Goal: Feedback & Contribution: Leave review/rating

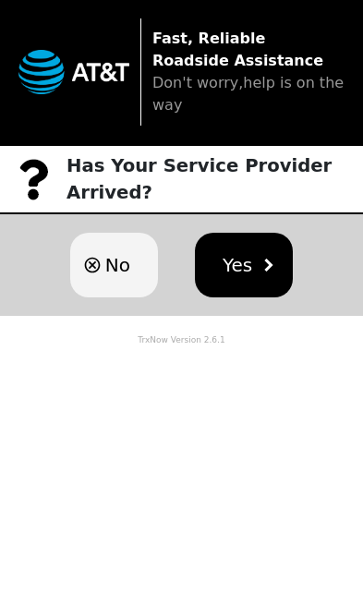
click at [247, 246] on button "Yes" at bounding box center [244, 265] width 98 height 65
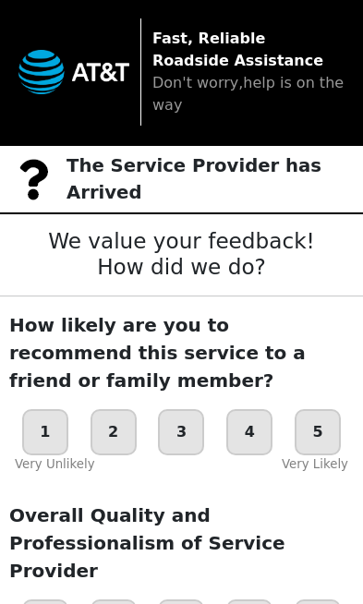
click at [309, 435] on div "5" at bounding box center [317, 432] width 46 height 46
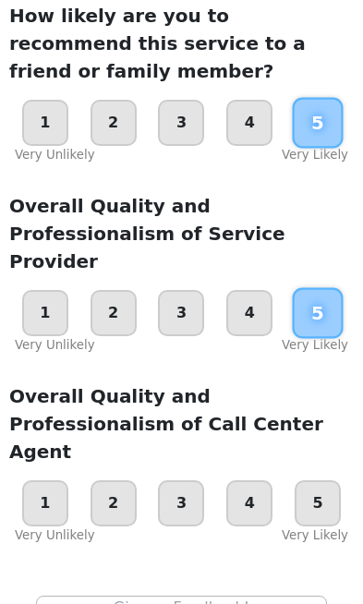
scroll to position [310, 0]
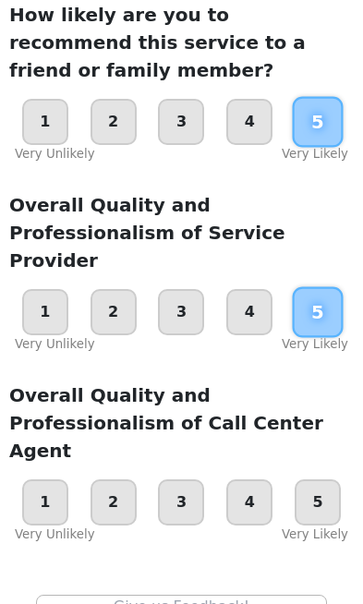
click at [318, 479] on div "5" at bounding box center [317, 502] width 46 height 46
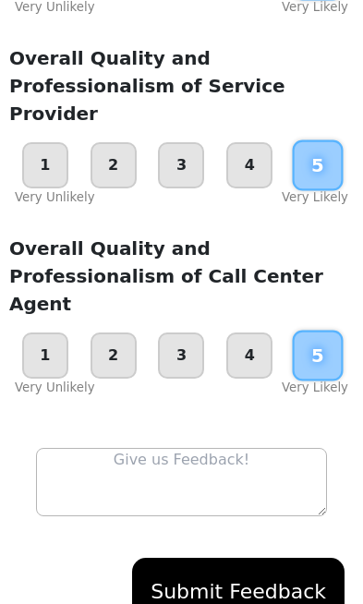
scroll to position [457, 0]
click at [258, 557] on button "Submit Feedback" at bounding box center [238, 590] width 212 height 67
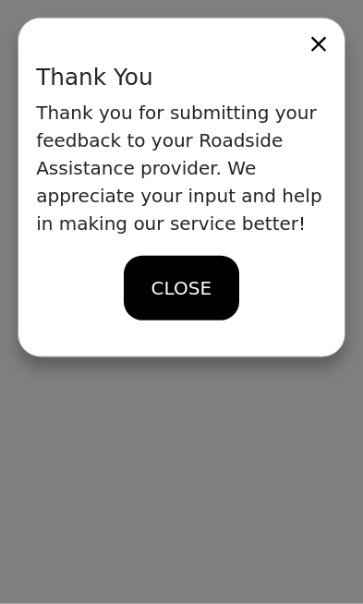
scroll to position [0, 0]
click at [186, 282] on span "CLOSE" at bounding box center [181, 288] width 60 height 28
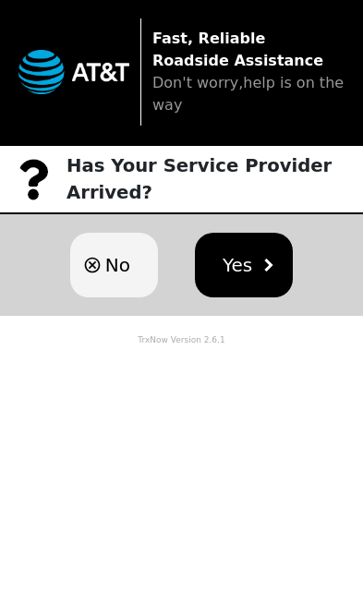
click at [240, 255] on span "Yes" at bounding box center [237, 265] width 30 height 28
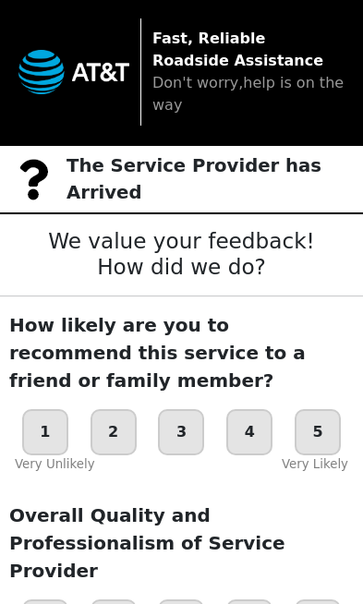
click at [327, 430] on div "5" at bounding box center [317, 432] width 46 height 46
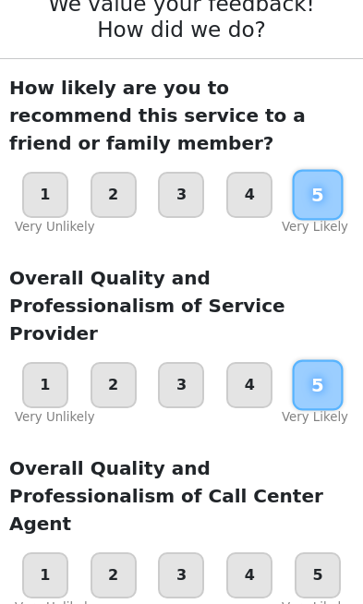
scroll to position [238, 0]
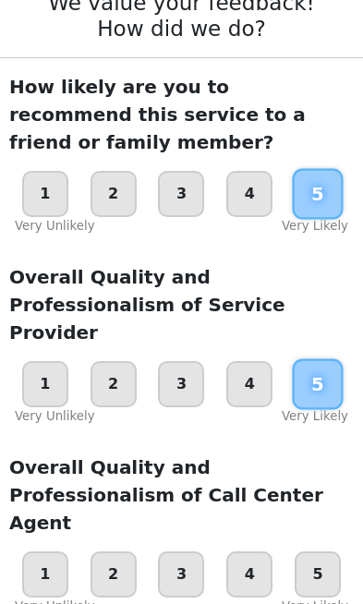
click at [320, 551] on div "5" at bounding box center [317, 574] width 46 height 46
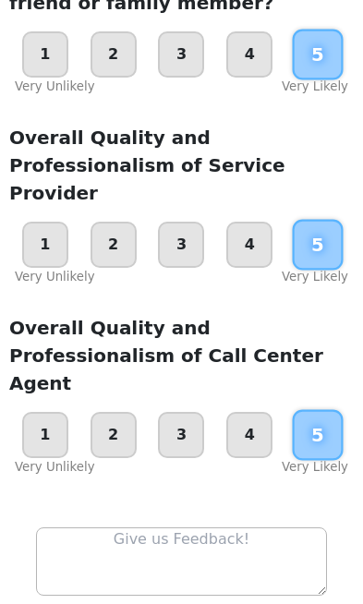
scroll to position [370, 0]
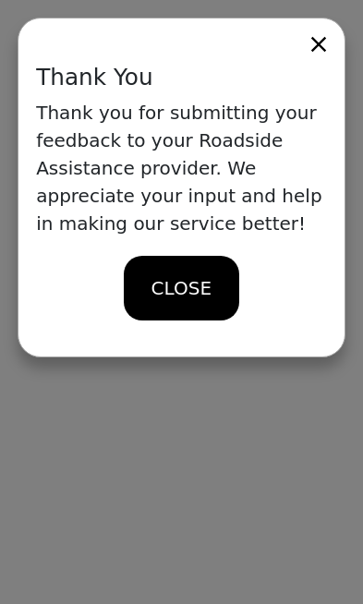
click at [198, 266] on div "CLOSE" at bounding box center [181, 288] width 115 height 65
